Goal: Transaction & Acquisition: Purchase product/service

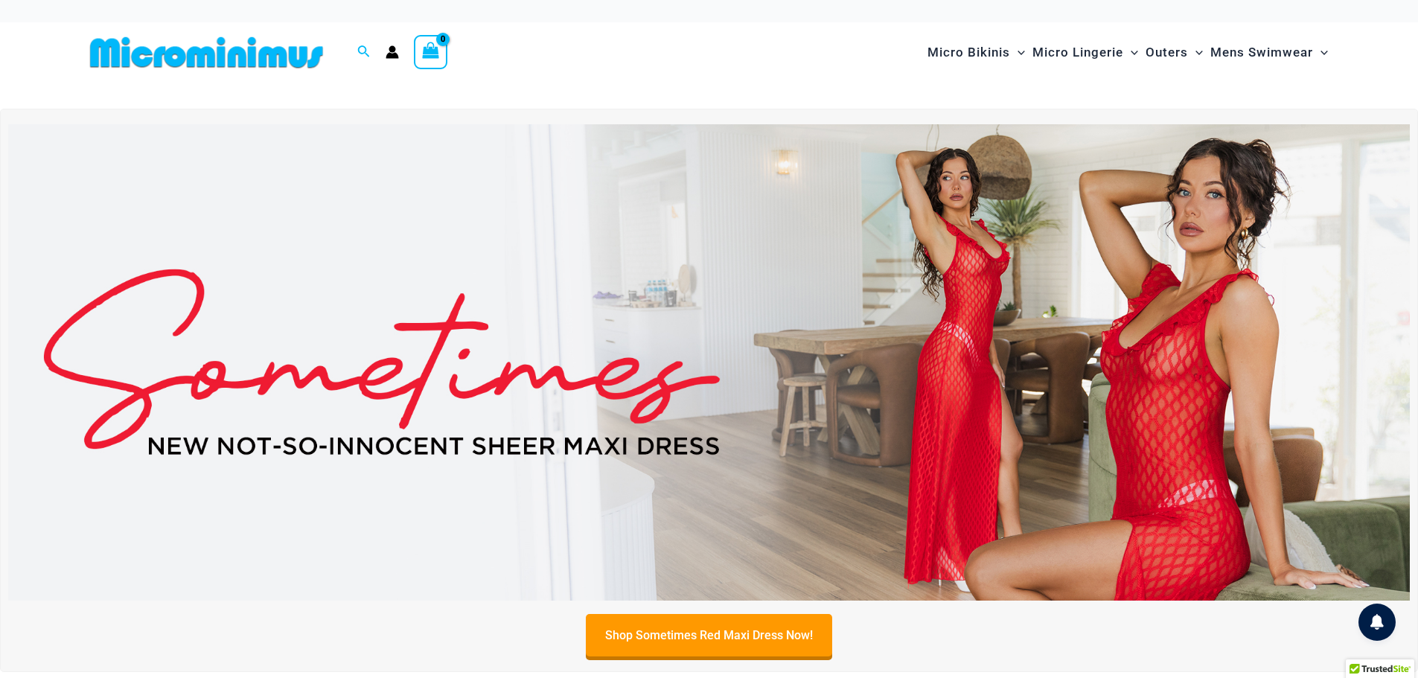
click at [833, 374] on img at bounding box center [709, 362] width 1402 height 476
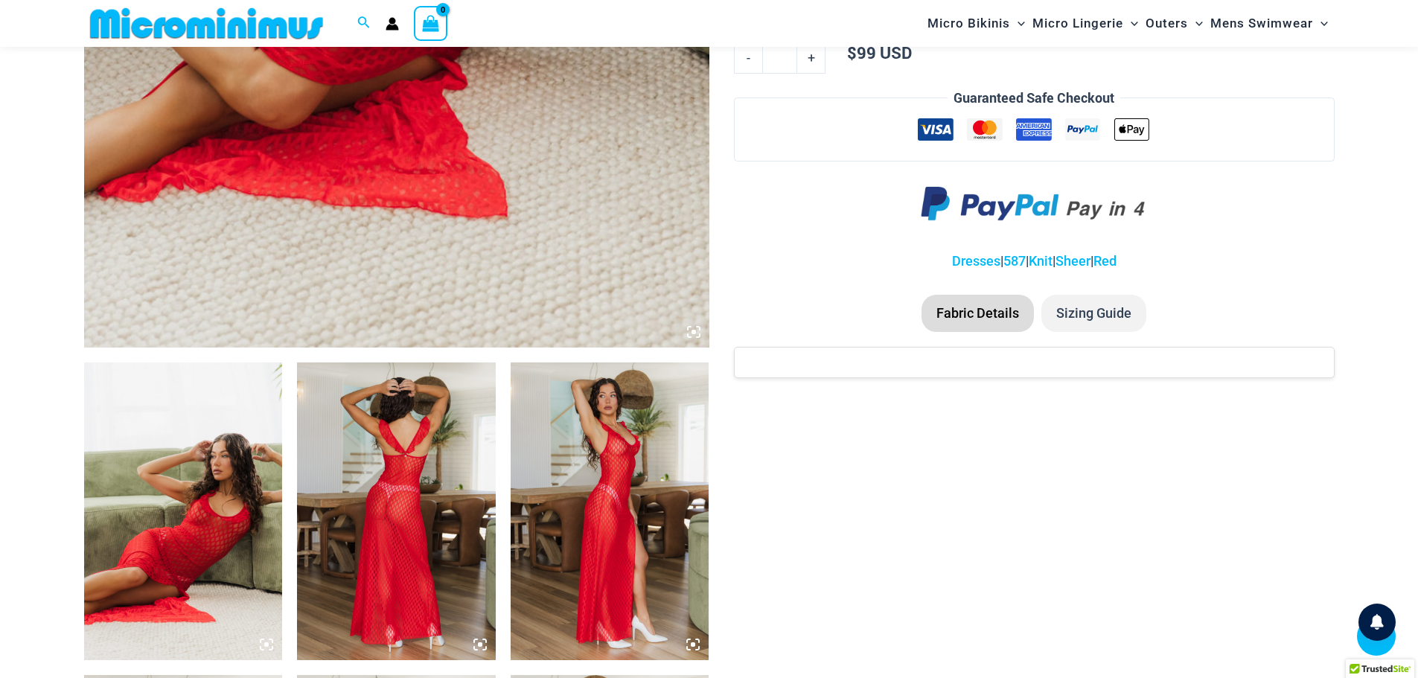
scroll to position [436, 0]
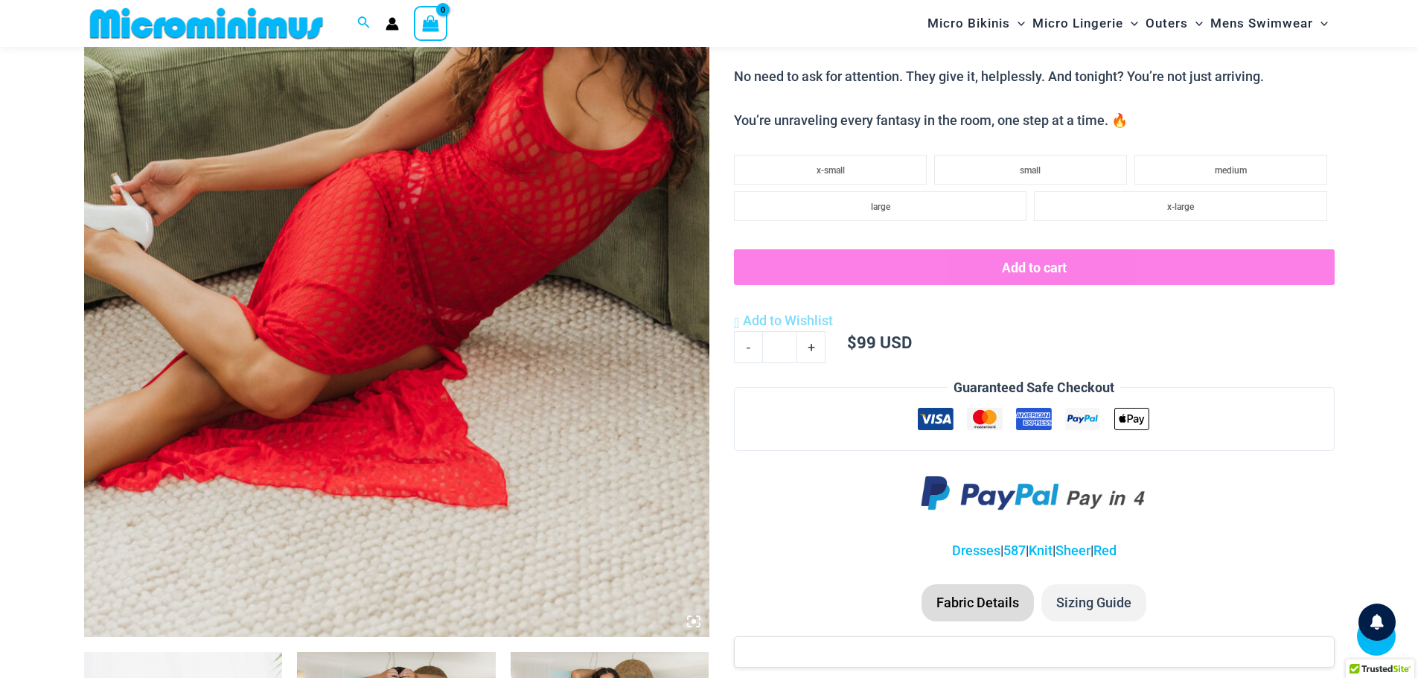
click at [554, 328] on img at bounding box center [396, 168] width 625 height 938
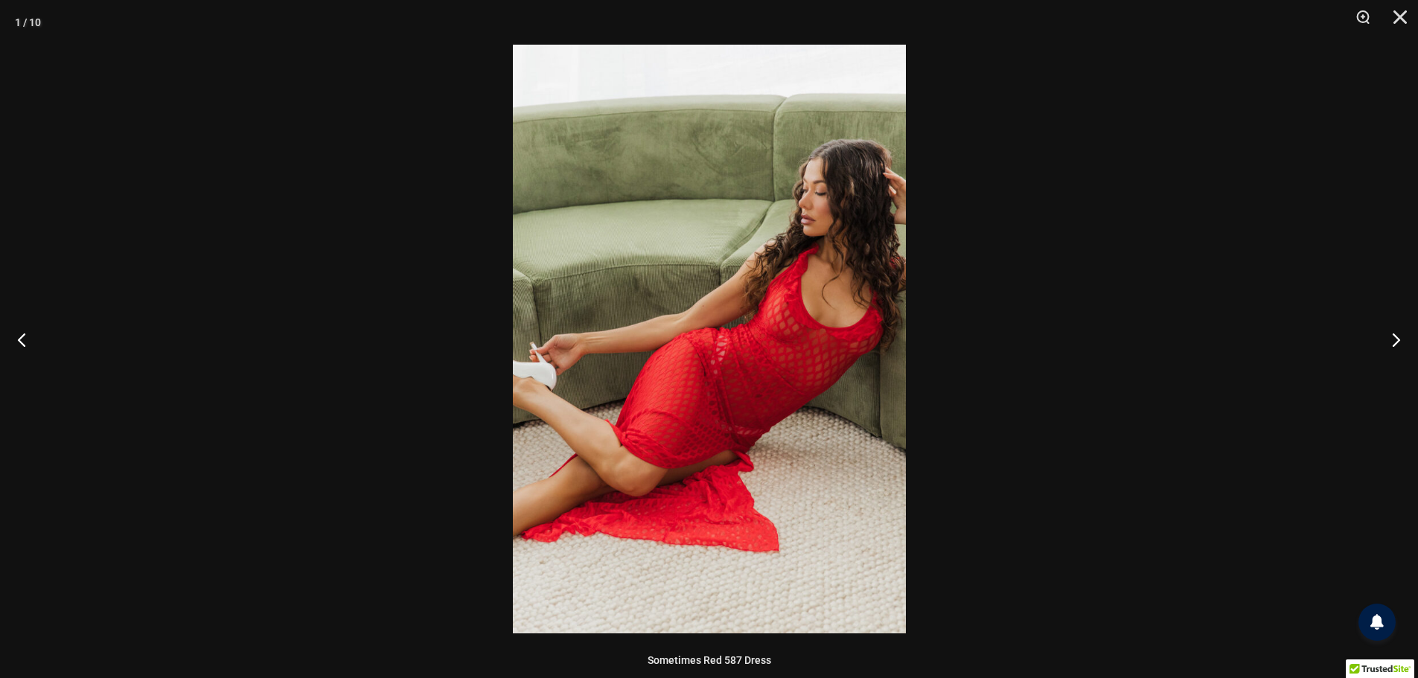
click at [677, 351] on img at bounding box center [709, 339] width 393 height 589
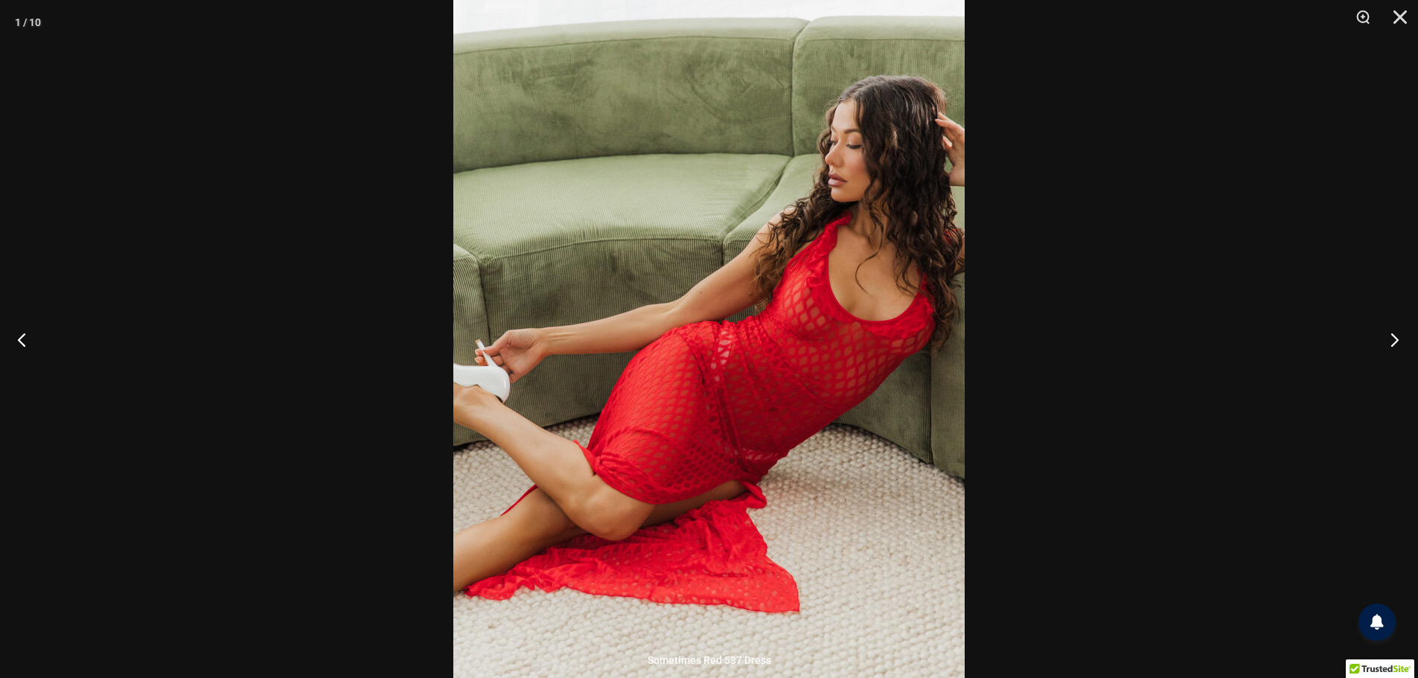
click at [1391, 348] on button "Next" at bounding box center [1390, 339] width 56 height 74
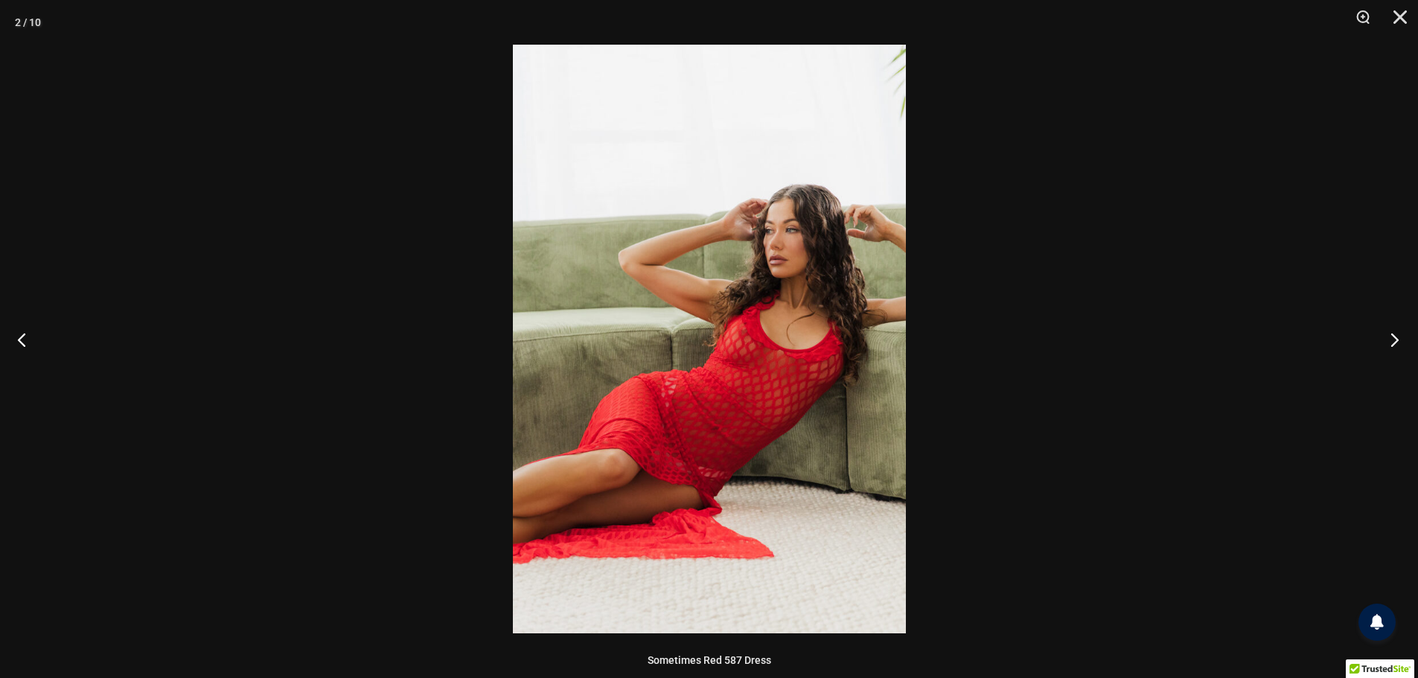
click at [1391, 348] on button "Next" at bounding box center [1390, 339] width 56 height 74
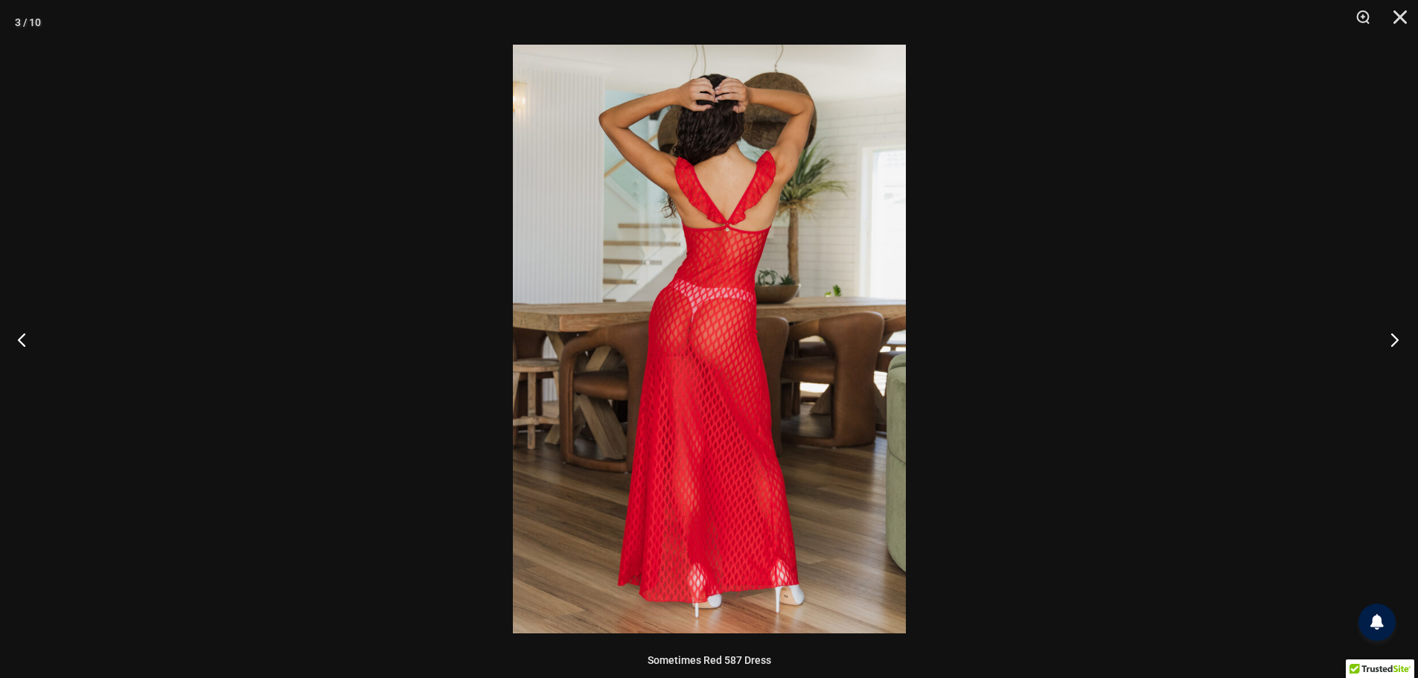
click at [1391, 348] on button "Next" at bounding box center [1390, 339] width 56 height 74
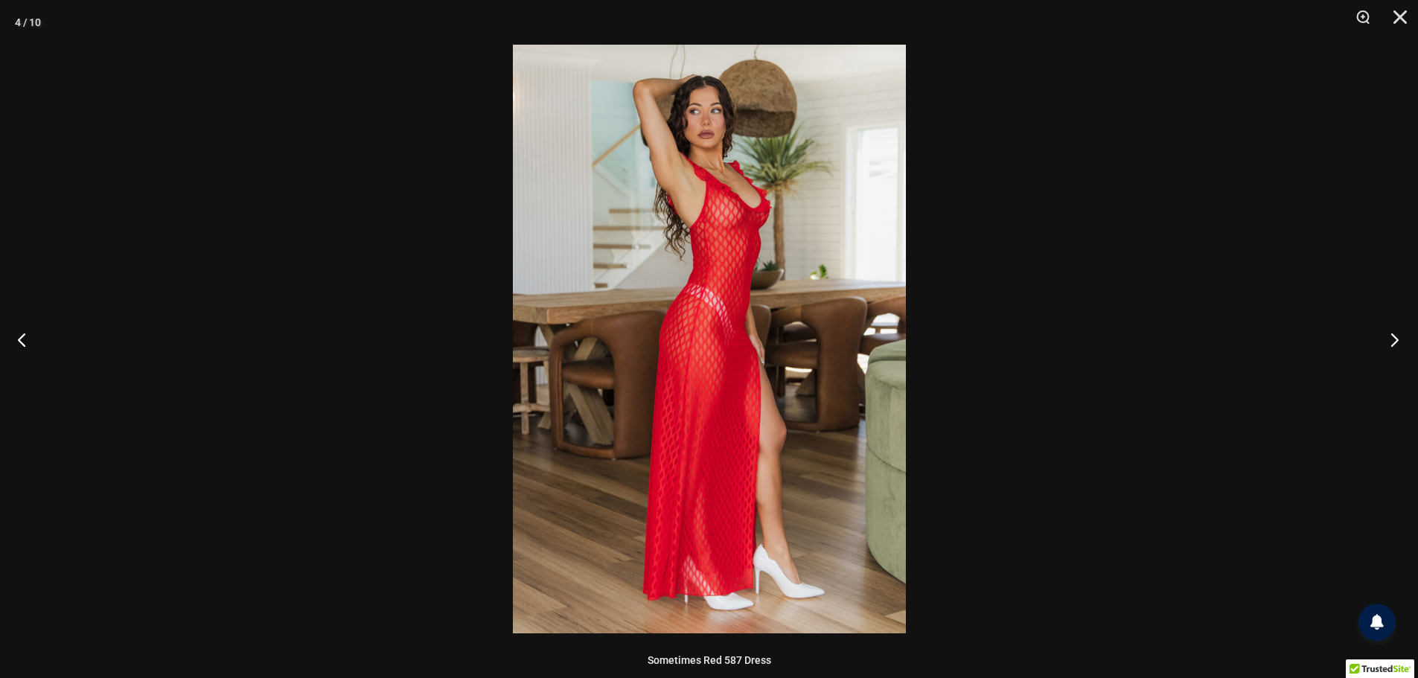
click at [1391, 348] on button "Next" at bounding box center [1390, 339] width 56 height 74
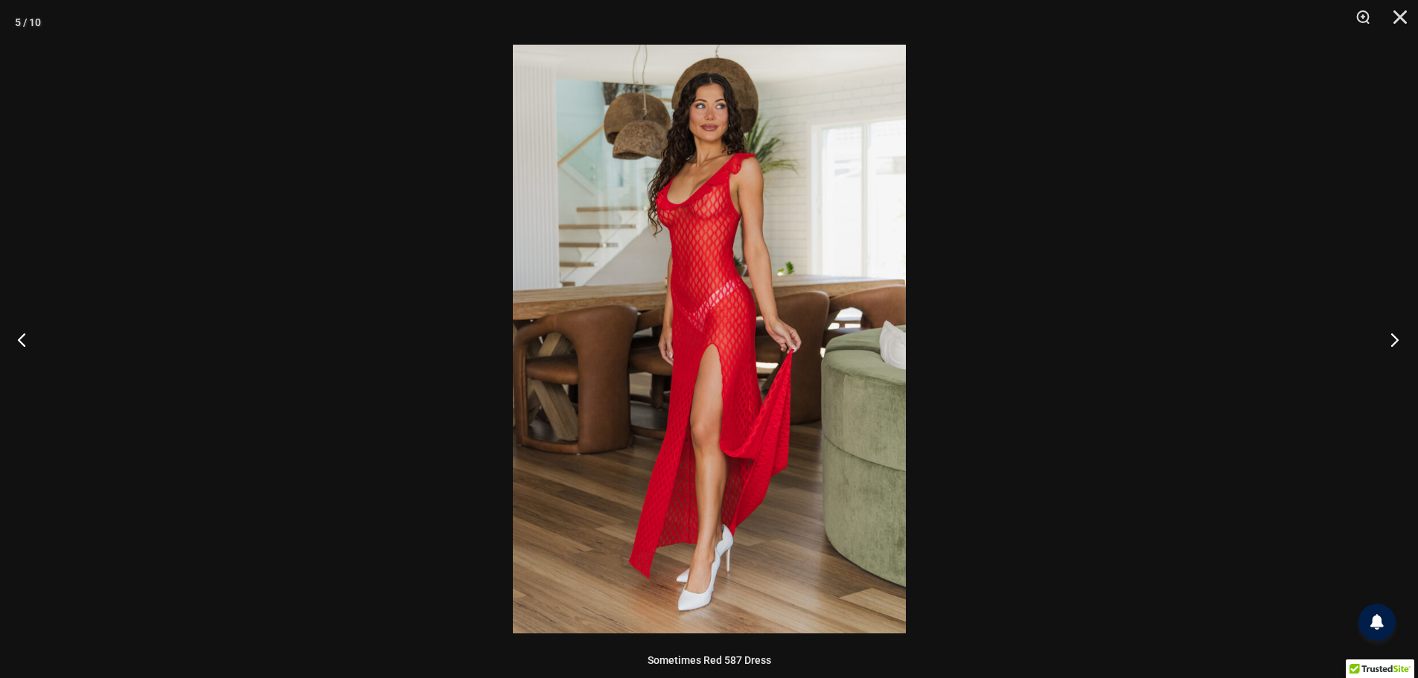
click at [1391, 348] on button "Next" at bounding box center [1390, 339] width 56 height 74
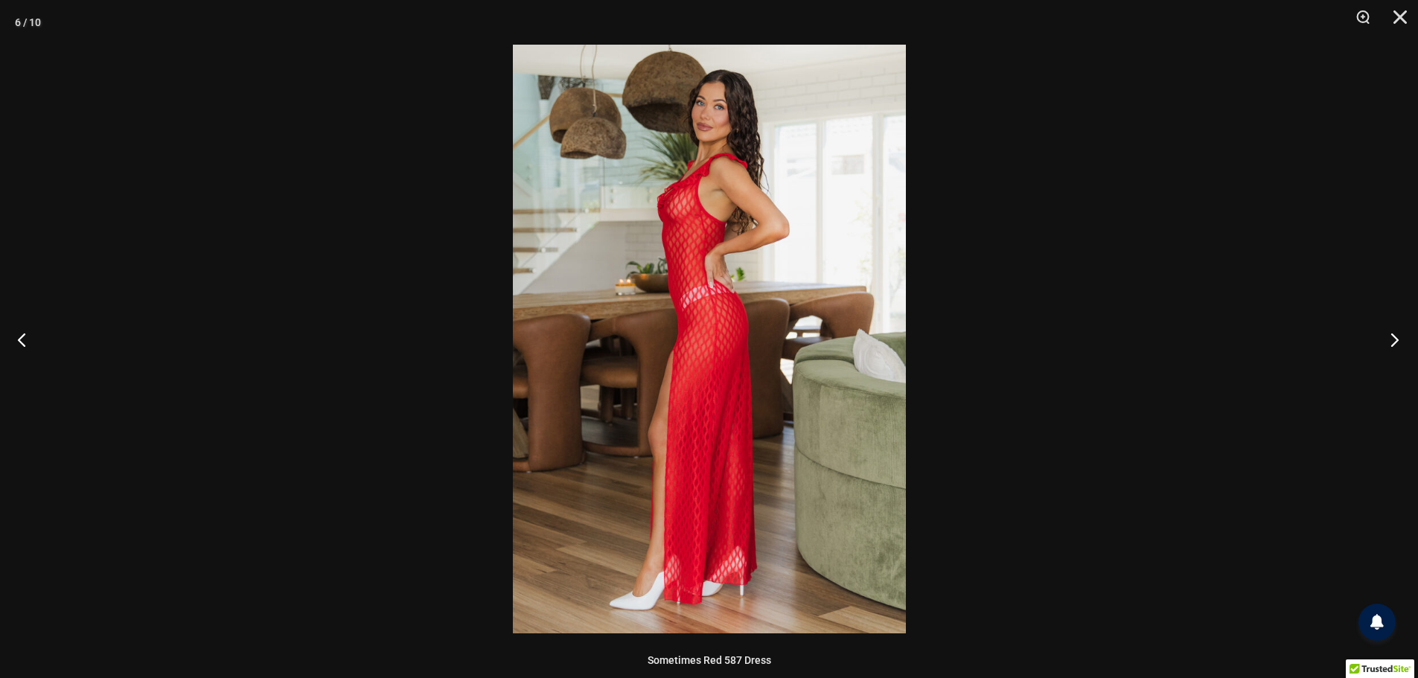
click at [1391, 348] on button "Next" at bounding box center [1390, 339] width 56 height 74
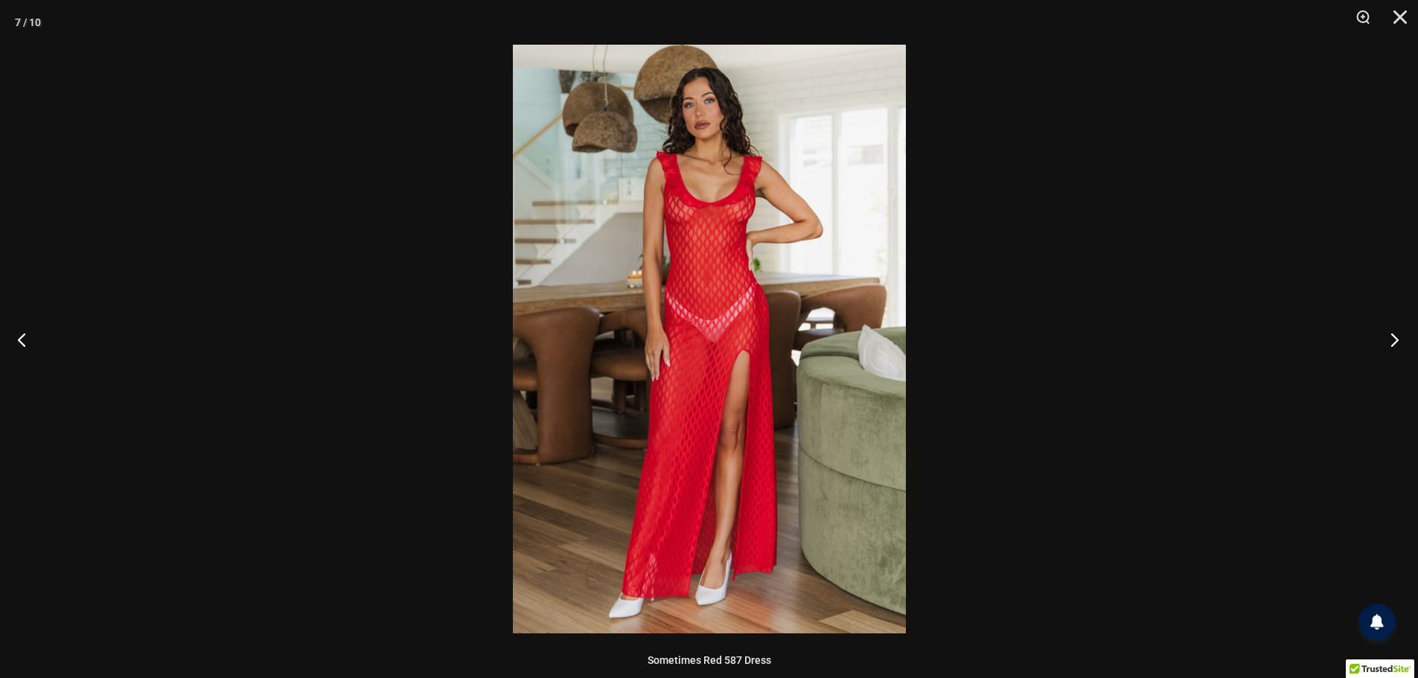
click at [1391, 348] on button "Next" at bounding box center [1390, 339] width 56 height 74
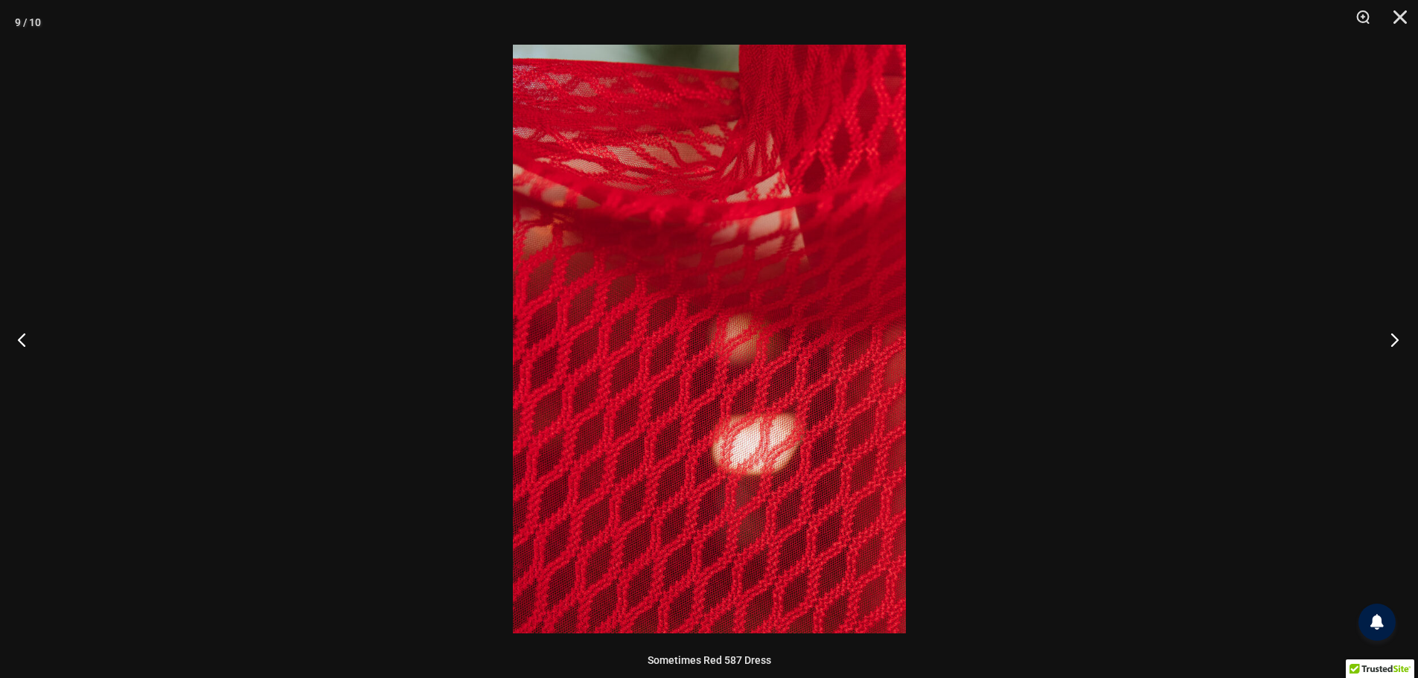
click at [1391, 348] on button "Next" at bounding box center [1390, 339] width 56 height 74
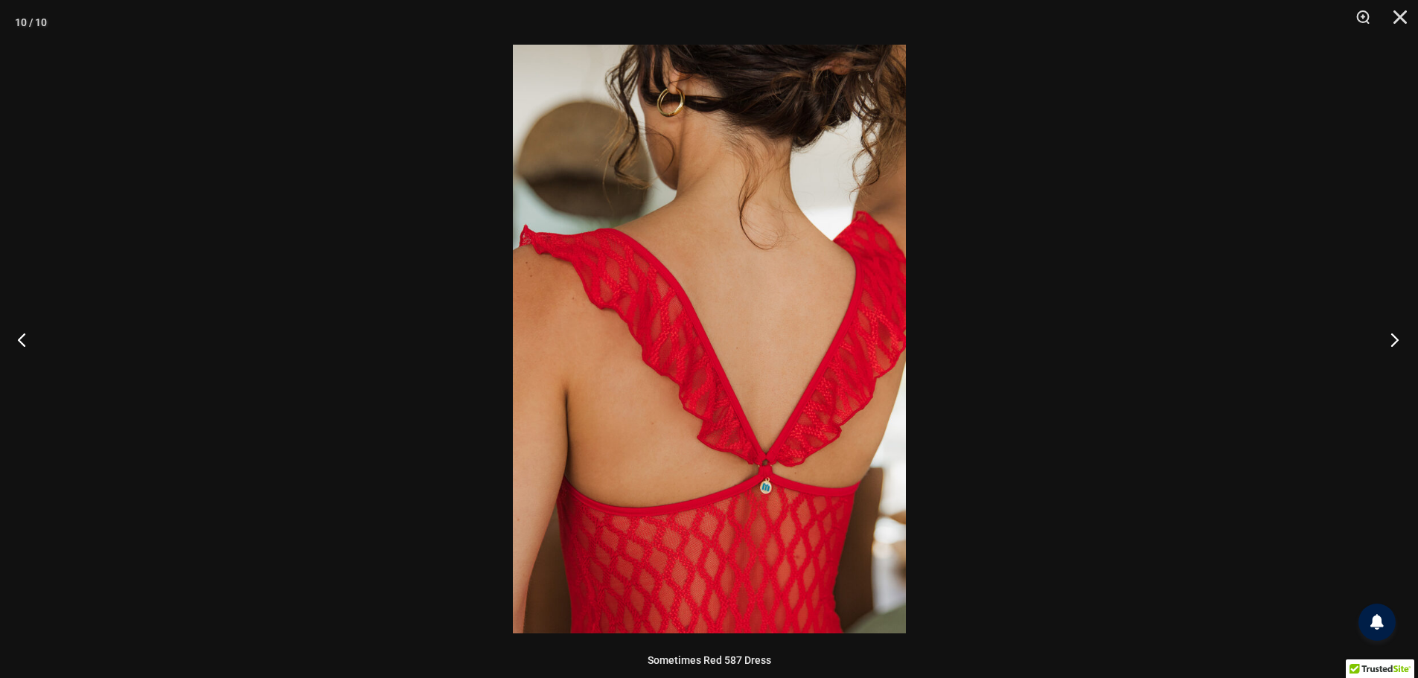
click at [1391, 348] on button "Next" at bounding box center [1390, 339] width 56 height 74
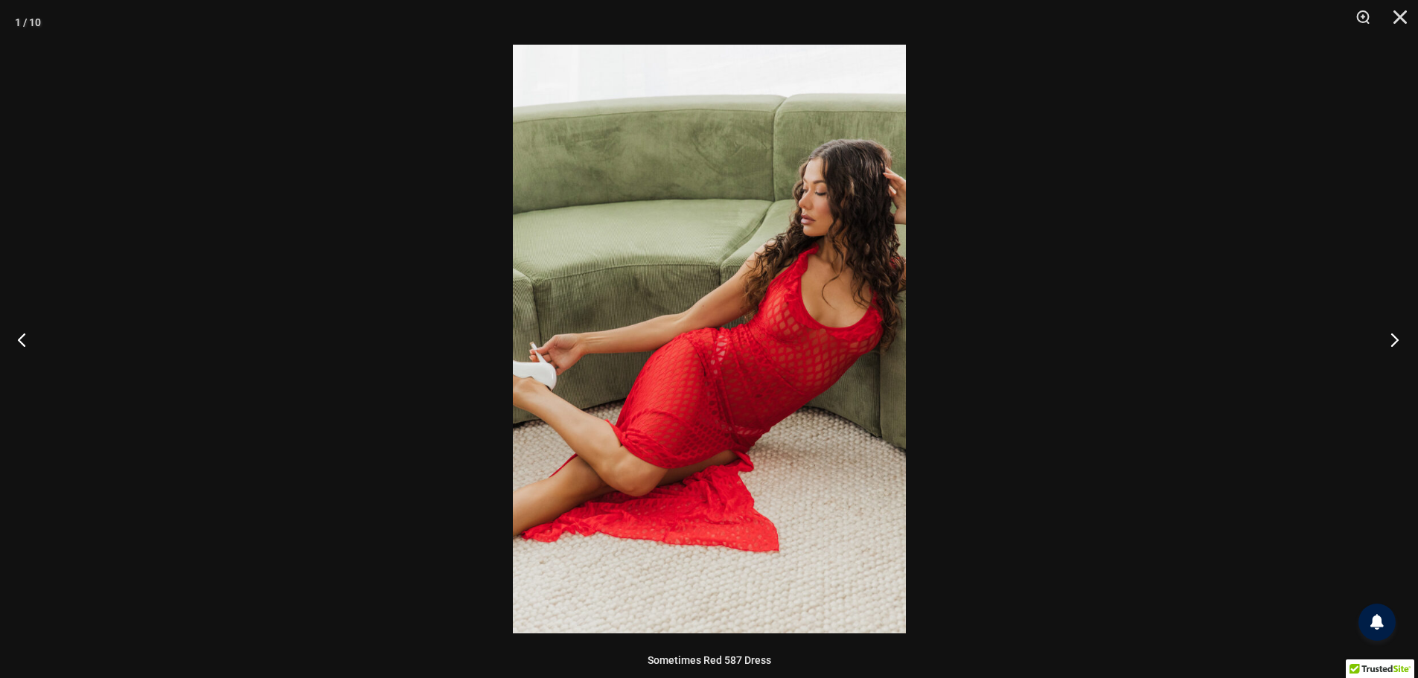
click at [1380, 341] on button "Next" at bounding box center [1390, 339] width 56 height 74
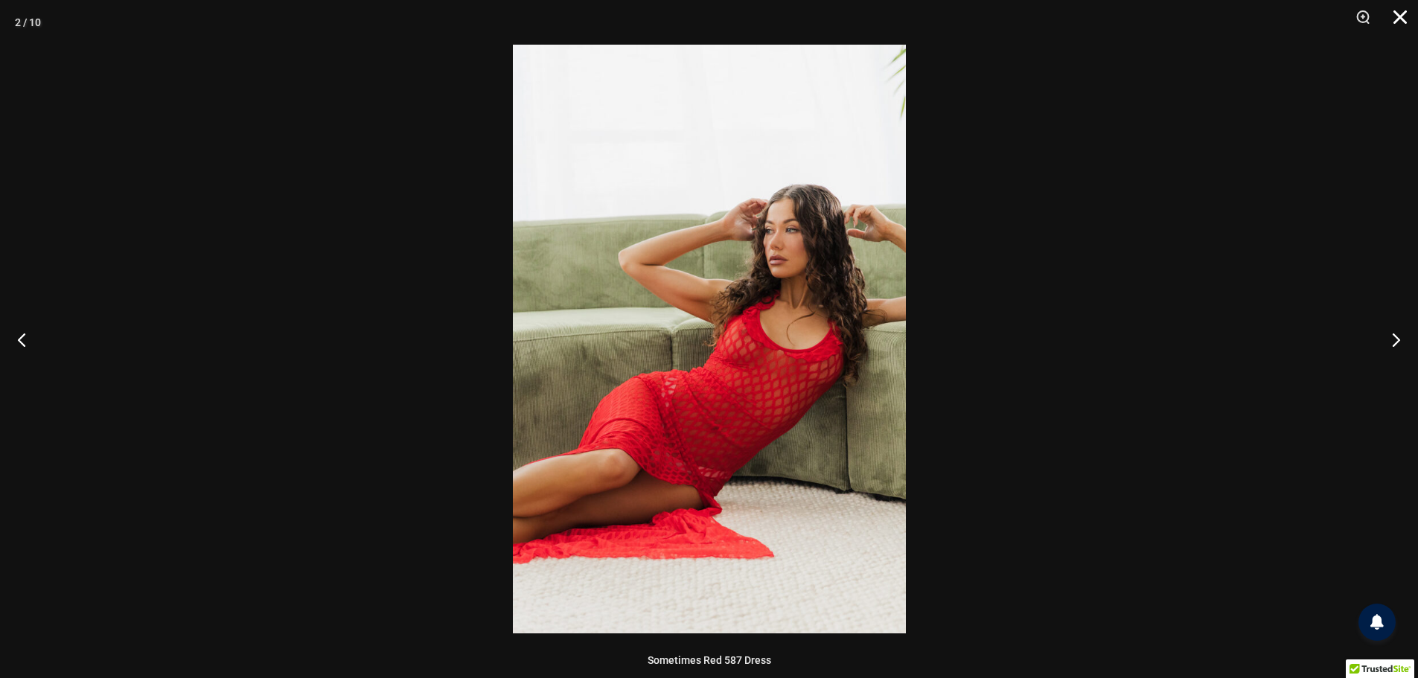
click at [1400, 19] on button "Close" at bounding box center [1394, 22] width 37 height 45
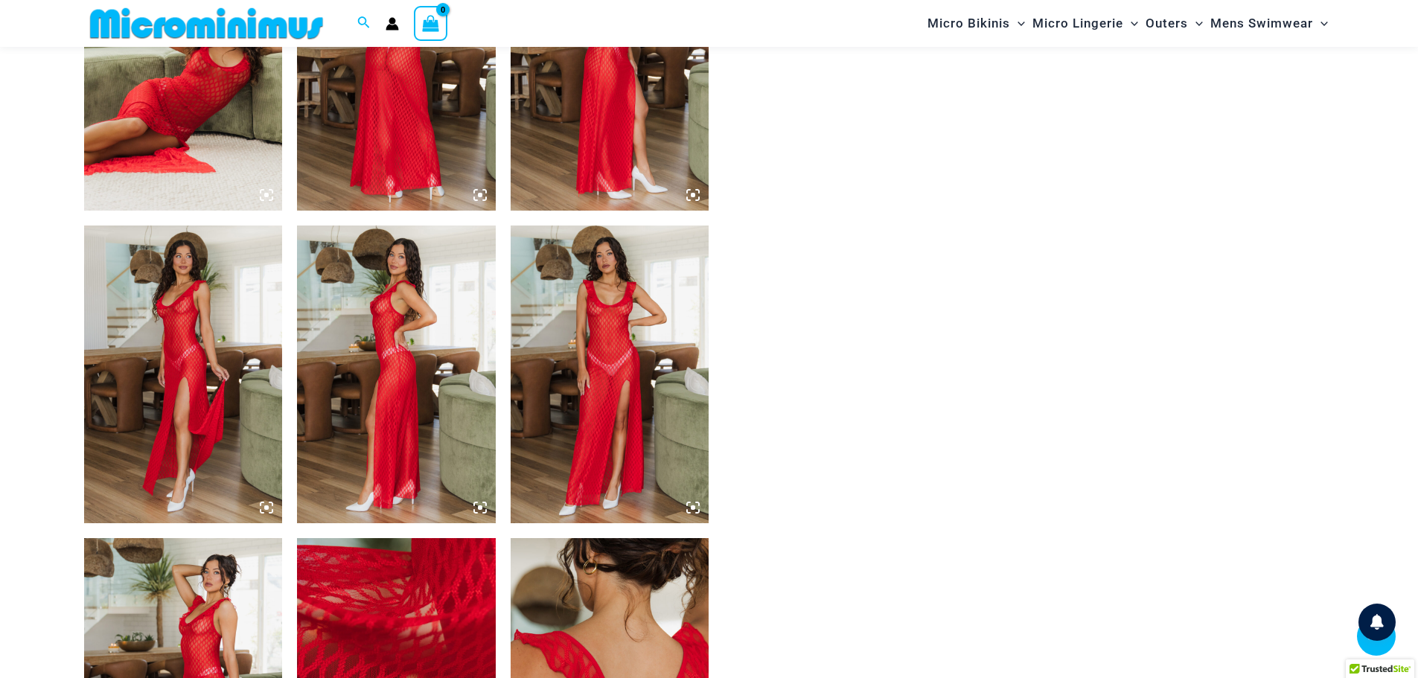
scroll to position [1106, 0]
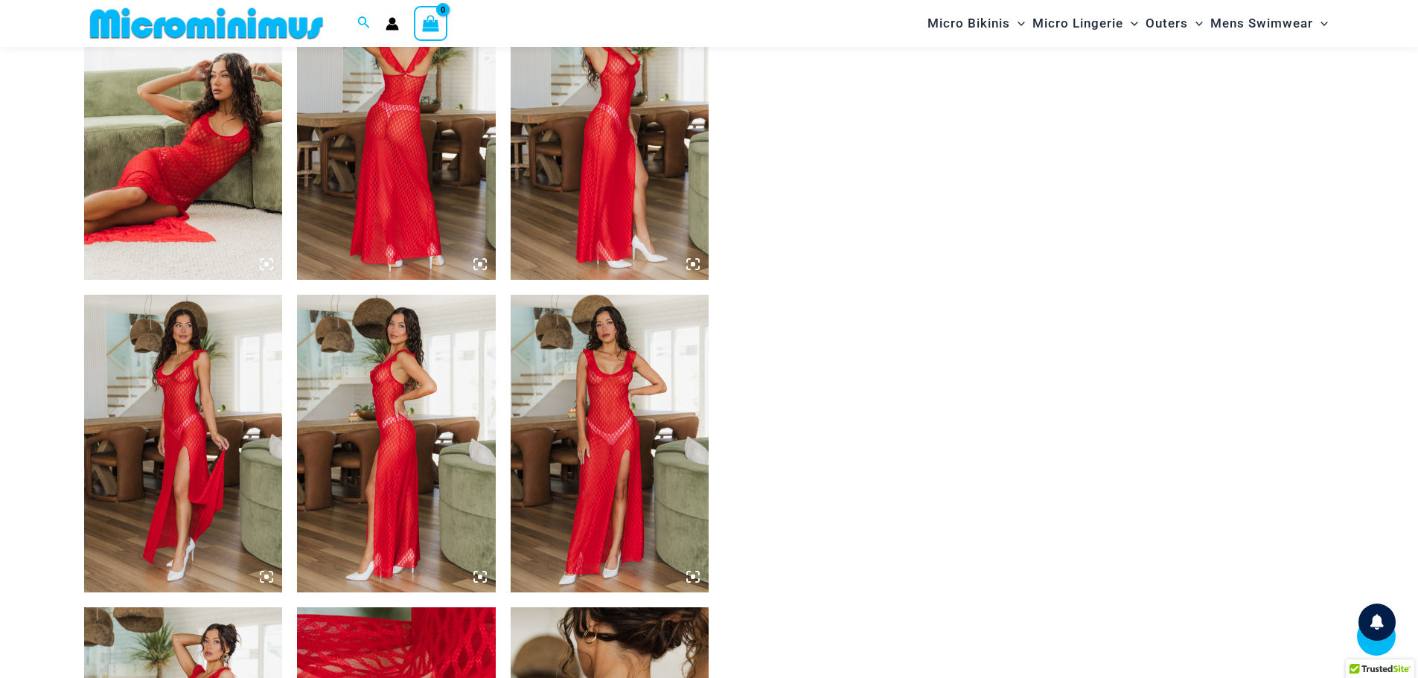
click at [621, 427] on img at bounding box center [610, 444] width 199 height 298
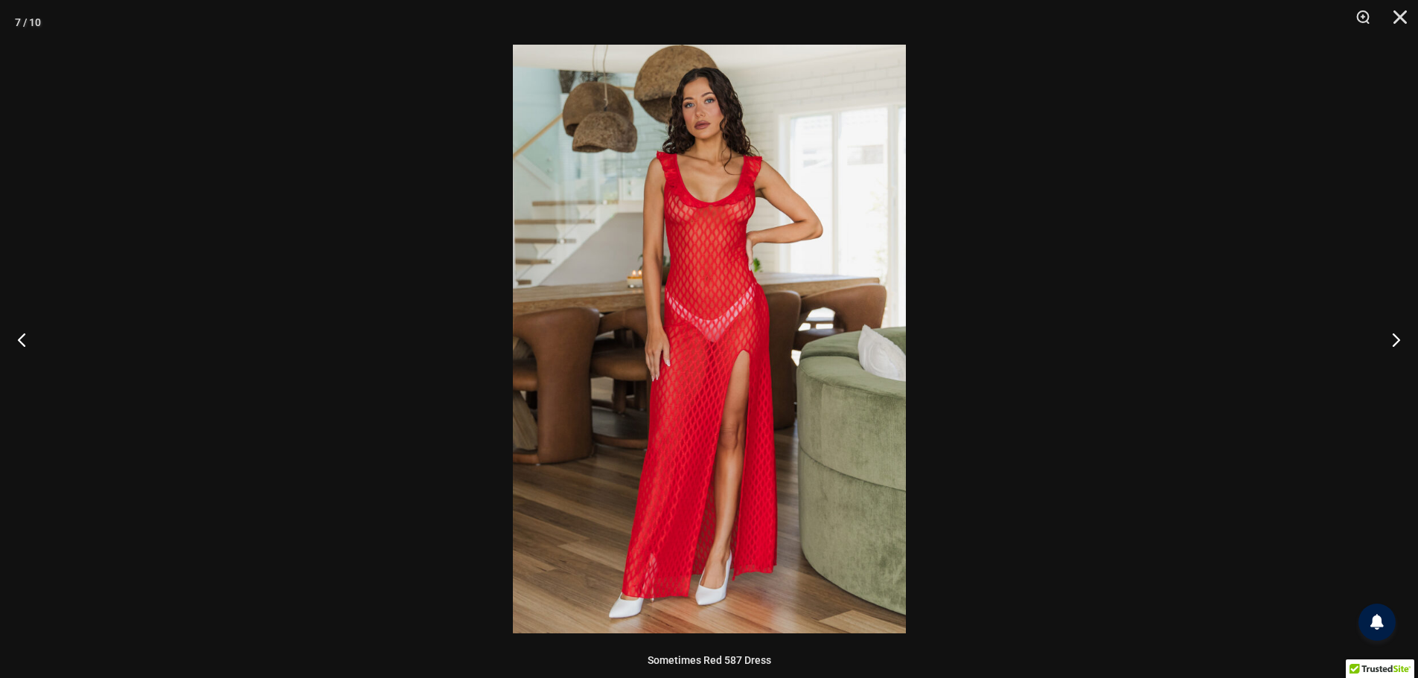
click at [681, 424] on img at bounding box center [709, 339] width 393 height 589
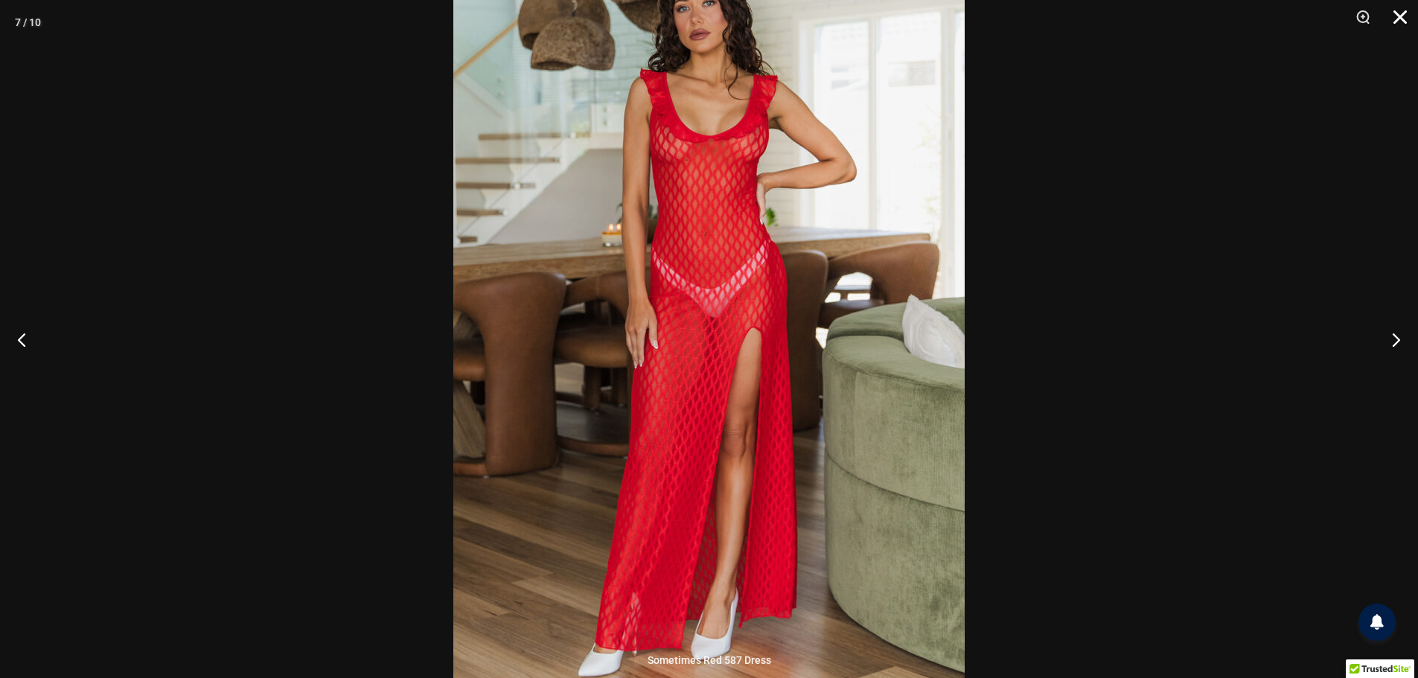
click at [1400, 22] on button "Close" at bounding box center [1394, 22] width 37 height 45
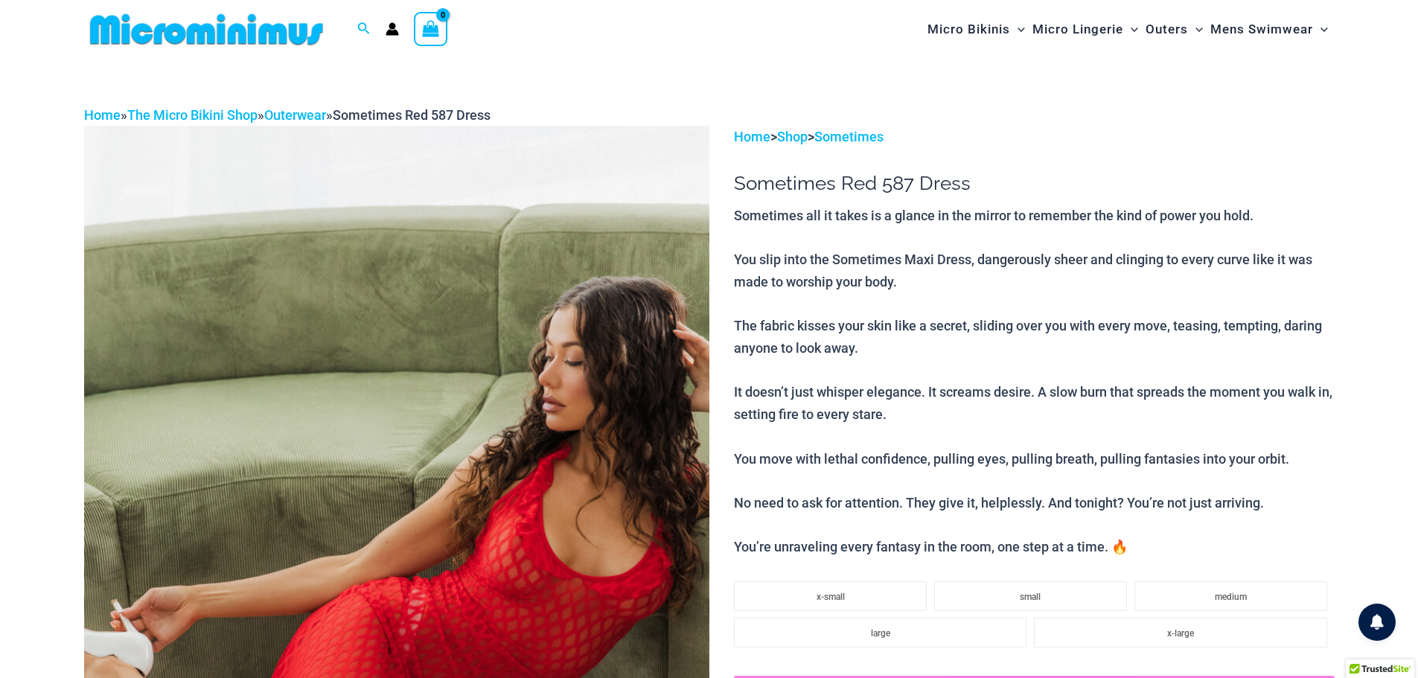
scroll to position [0, 0]
